Goal: Task Accomplishment & Management: Use online tool/utility

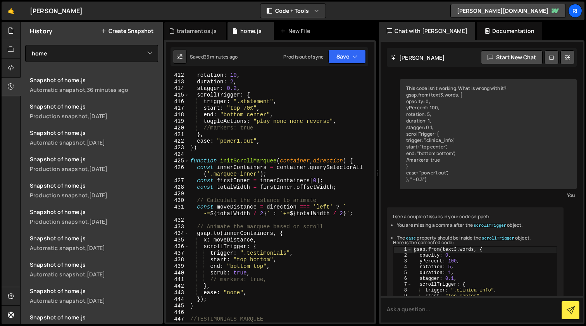
select select "30174"
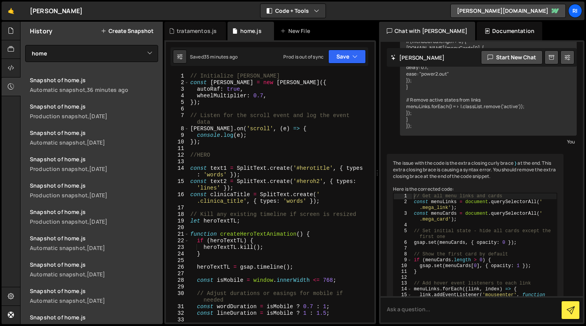
type textarea "console.log(e);"
click at [300, 135] on div "// Initialize [PERSON_NAME] const [PERSON_NAME] = new [PERSON_NAME] ({ autoRaf …" at bounding box center [280, 204] width 183 height 263
click at [233, 109] on div "// Initialize [PERSON_NAME] const [PERSON_NAME] = new [PERSON_NAME] ({ autoRaf …" at bounding box center [280, 204] width 183 height 263
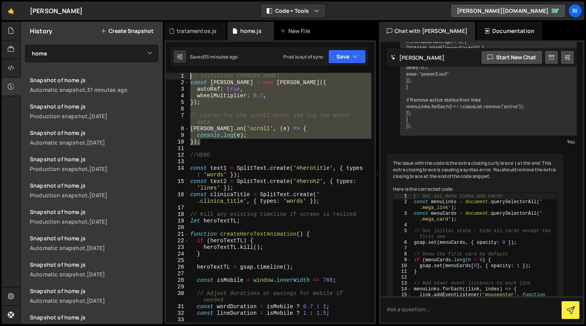
drag, startPoint x: 219, startPoint y: 145, endPoint x: 178, endPoint y: 76, distance: 80.1
click at [178, 76] on div "1 2 3 4 5 6 7 8 9 10 11 12 13 14 15 16 17 18 19 20 21 22 23 24 25 26 27 28 29 3…" at bounding box center [270, 198] width 209 height 250
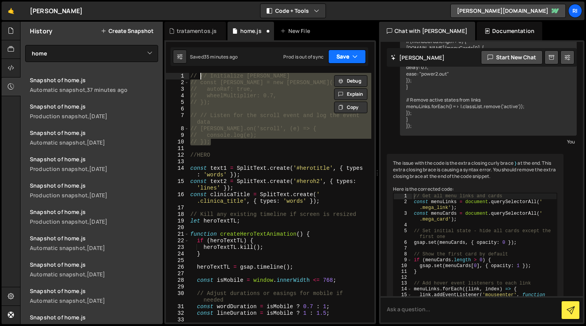
click at [343, 55] on button "Save" at bounding box center [347, 57] width 38 height 14
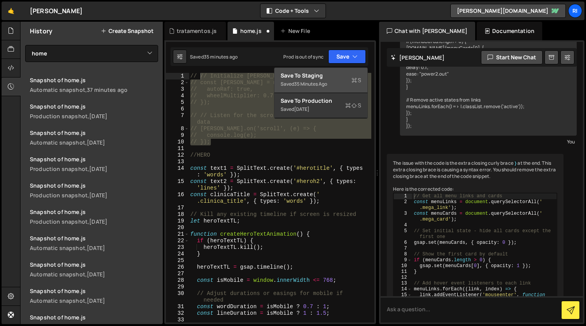
click at [310, 75] on div "Save to Staging S" at bounding box center [321, 76] width 81 height 8
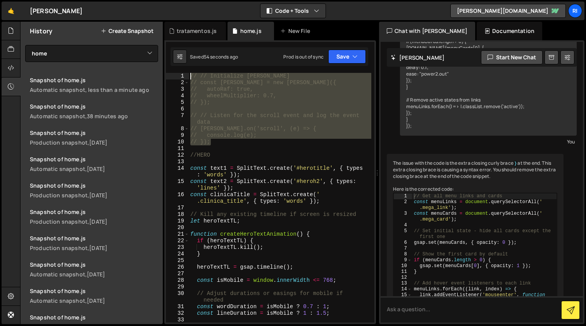
drag, startPoint x: 222, startPoint y: 144, endPoint x: 173, endPoint y: 70, distance: 88.7
click at [173, 70] on div "// }); 1 2 3 4 5 6 7 8 9 10 11 12 13 14 15 16 17 18 19 20 21 22 23 24 25 26 27 …" at bounding box center [270, 182] width 212 height 284
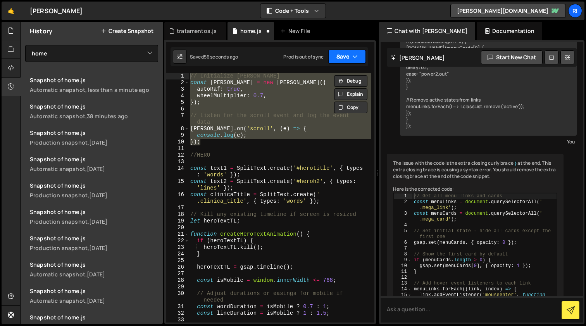
click at [342, 57] on button "Save" at bounding box center [347, 57] width 38 height 14
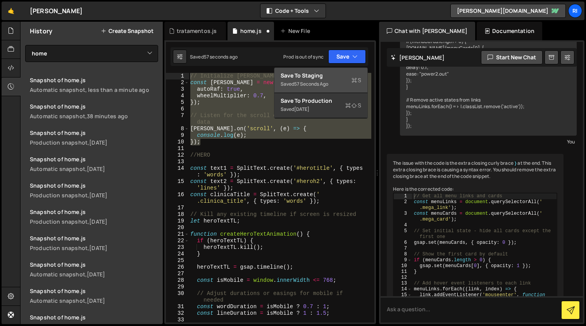
click at [332, 72] on div "Save to Staging S" at bounding box center [321, 76] width 81 height 8
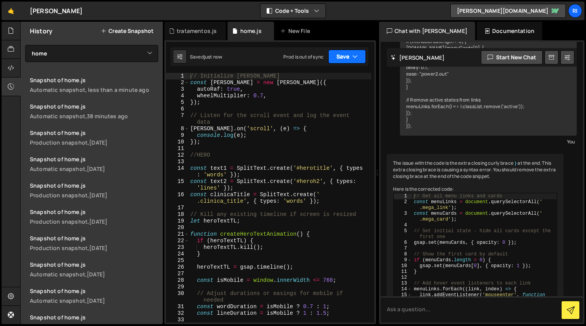
click at [341, 58] on button "Save" at bounding box center [347, 57] width 38 height 14
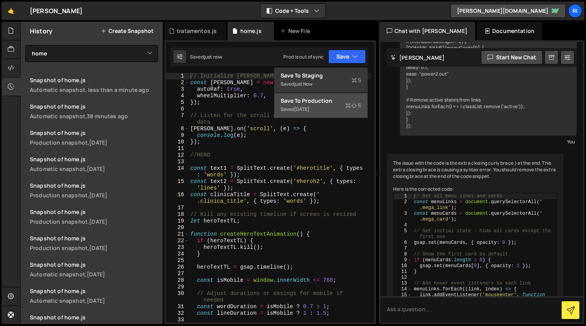
click at [317, 104] on div "Save to Production S" at bounding box center [321, 101] width 81 height 8
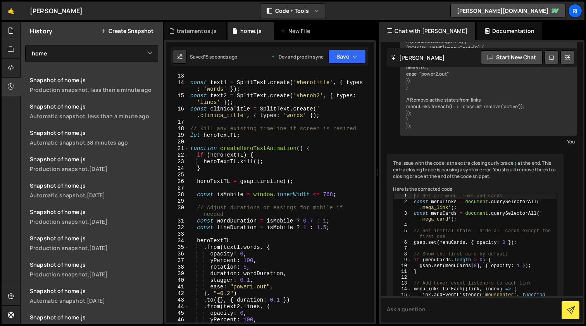
scroll to position [85, 0]
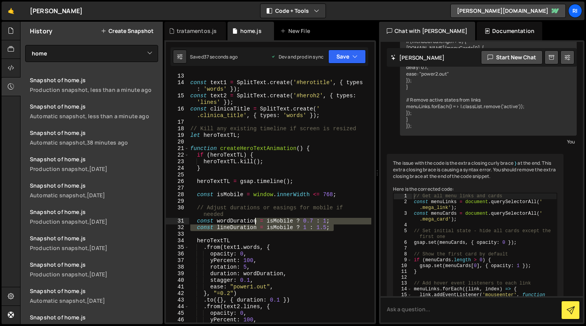
drag, startPoint x: 346, startPoint y: 229, endPoint x: 254, endPoint y: 221, distance: 92.6
click at [254, 221] on div "//HERO const text1 = SplitText . create ( '#herotitle' , { types : 'words' }) ;…" at bounding box center [280, 197] width 183 height 263
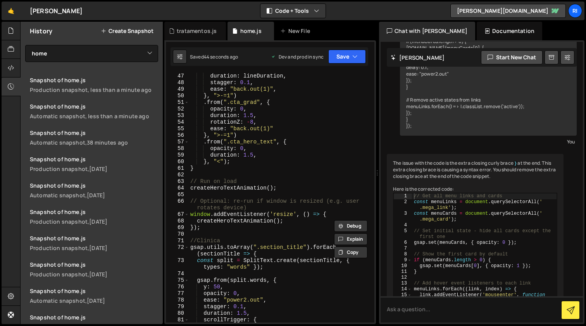
scroll to position [370, 0]
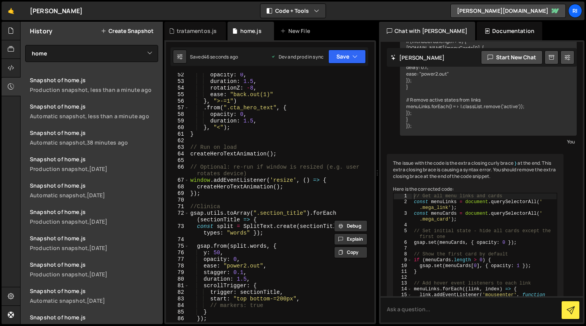
click at [281, 195] on div "opacity : 0 , duration : 1.5 , rotationZ : - 8 , ease : "back.out(1)" } , ">-=1…" at bounding box center [280, 203] width 183 height 263
type textarea "});"
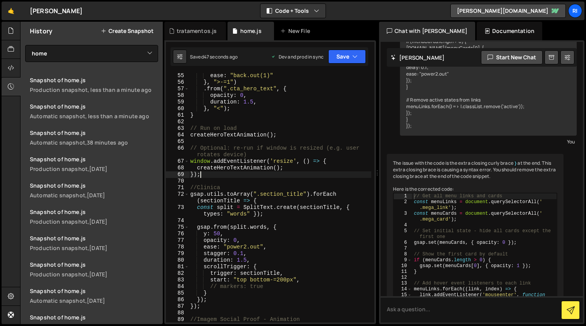
scroll to position [389, 0]
